Goal: Navigation & Orientation: Find specific page/section

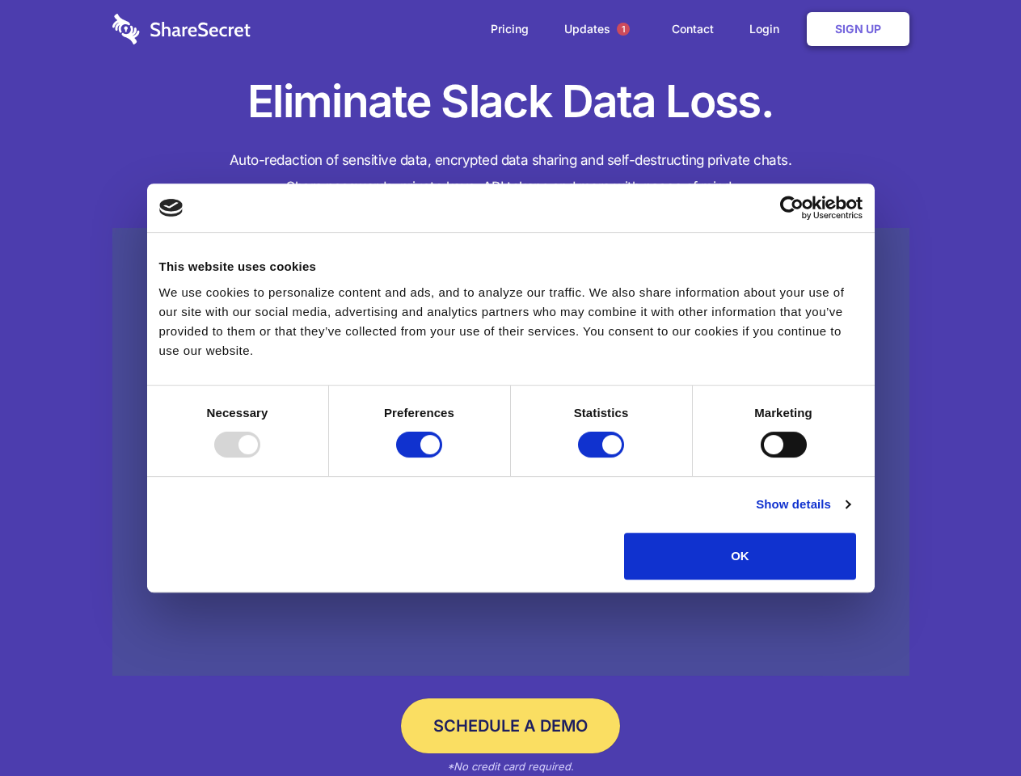
click at [260, 457] on div at bounding box center [237, 445] width 46 height 26
click at [442, 457] on input "Preferences" at bounding box center [419, 445] width 46 height 26
checkbox input "false"
click at [603, 457] on input "Statistics" at bounding box center [601, 445] width 46 height 26
checkbox input "false"
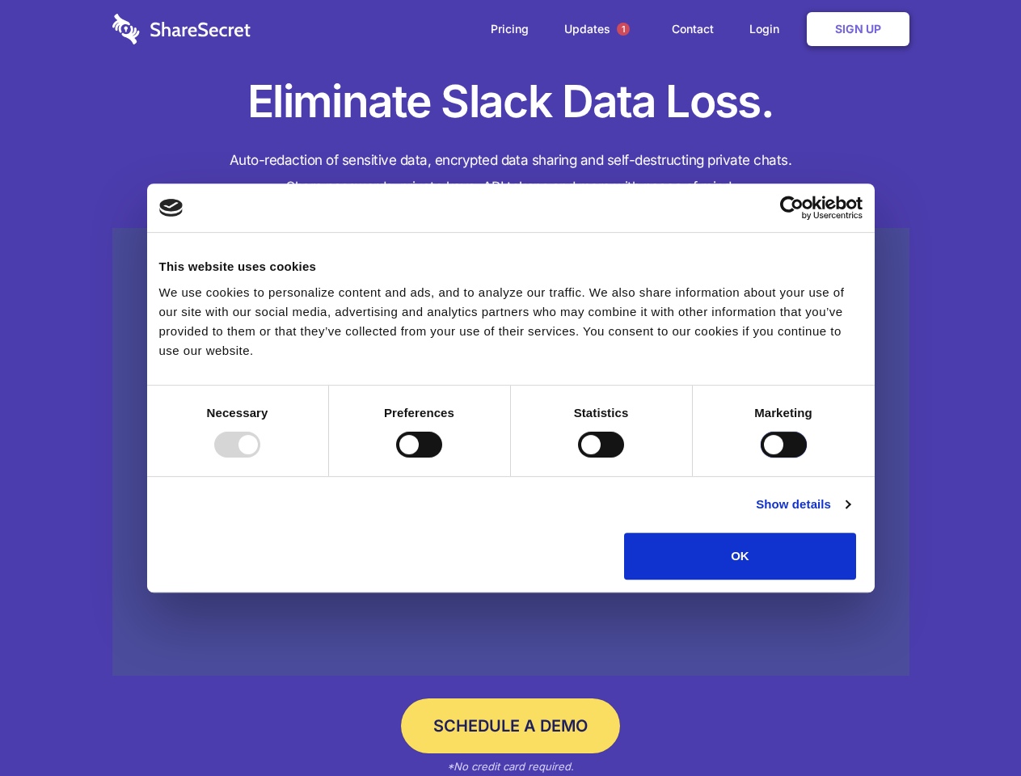
click at [761, 457] on input "Marketing" at bounding box center [784, 445] width 46 height 26
checkbox input "true"
click at [849, 514] on link "Show details" at bounding box center [803, 504] width 94 height 19
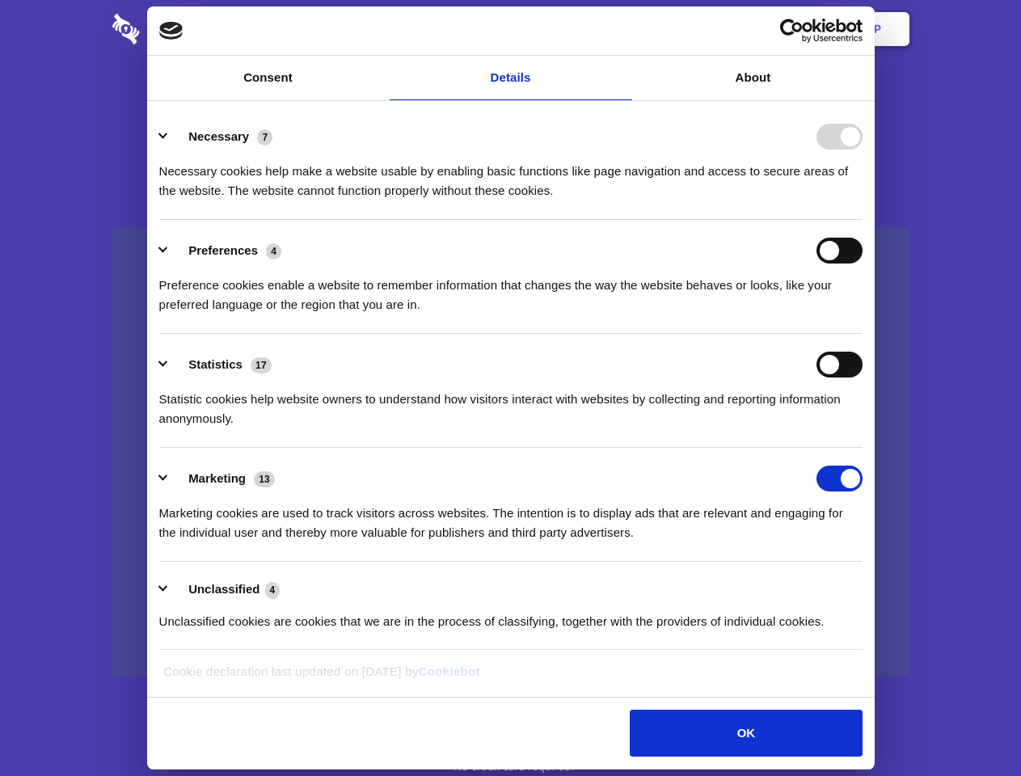
click at [862, 220] on li "Necessary 7 Necessary cookies help make a website usable by enabling basic func…" at bounding box center [510, 163] width 703 height 114
click at [622, 29] on span "1" at bounding box center [623, 29] width 13 height 13
